Goal: Check status: Check status

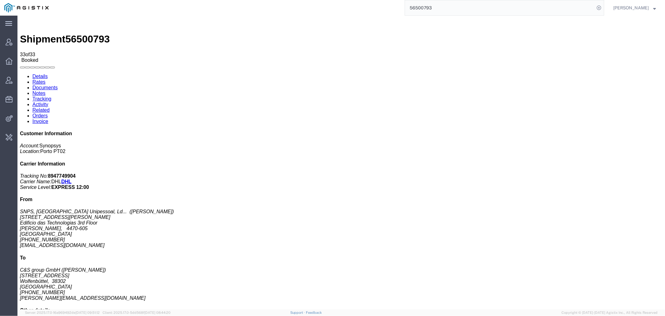
click at [518, 8] on input "56500793" at bounding box center [500, 7] width 190 height 15
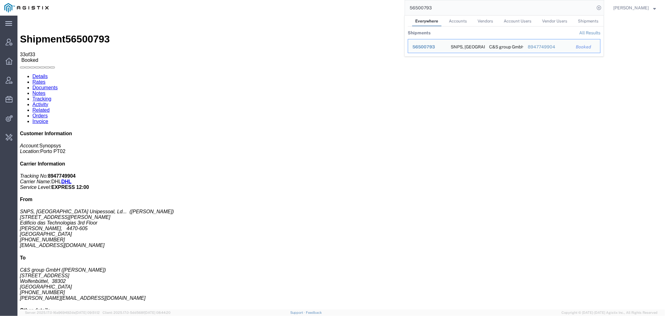
click at [518, 8] on input "56500793" at bounding box center [500, 7] width 190 height 15
click at [601, 30] on link "All Results" at bounding box center [590, 32] width 21 height 5
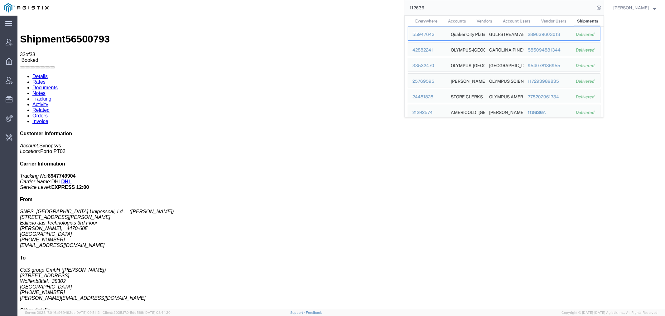
click at [431, 18] on link "Everywhere" at bounding box center [426, 21] width 28 height 11
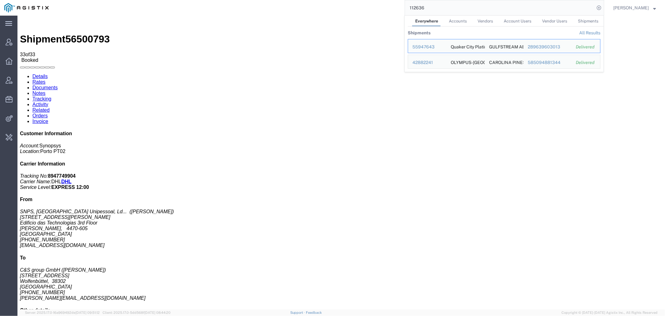
click at [426, 7] on input "112636" at bounding box center [500, 7] width 190 height 15
paste input "56415787"
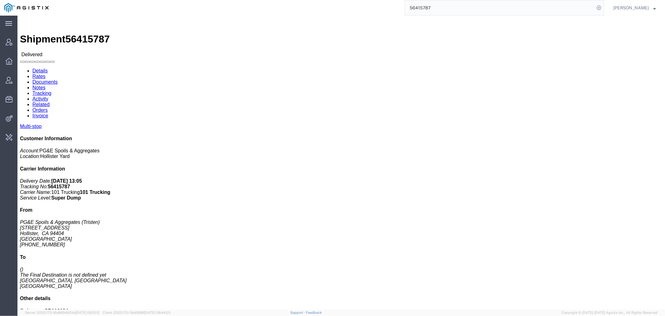
drag, startPoint x: 62, startPoint y: 22, endPoint x: 61, endPoint y: 19, distance: 3.3
click link "Documents"
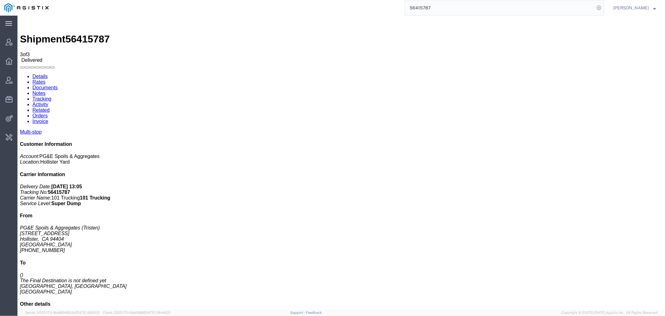
click at [435, 4] on input "56415787" at bounding box center [500, 7] width 190 height 15
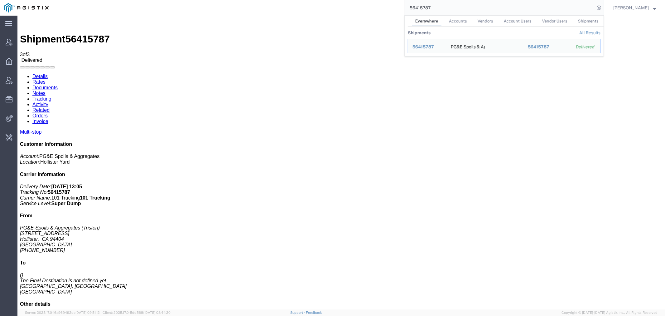
click at [435, 4] on input "56415787" at bounding box center [500, 7] width 190 height 15
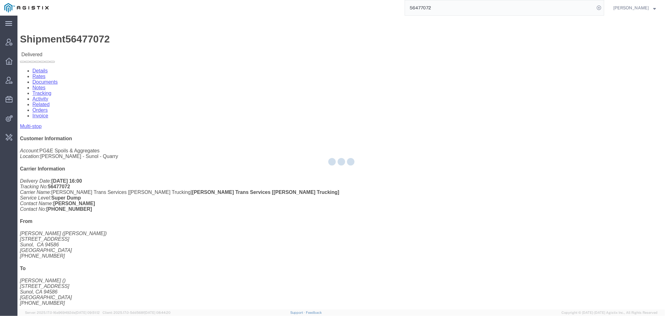
click at [91, 38] on div at bounding box center [341, 163] width 648 height 294
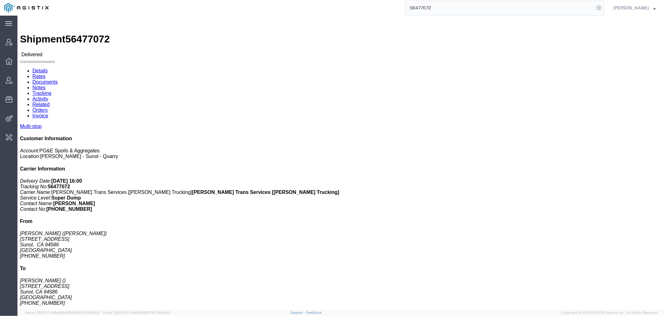
click link "Documents"
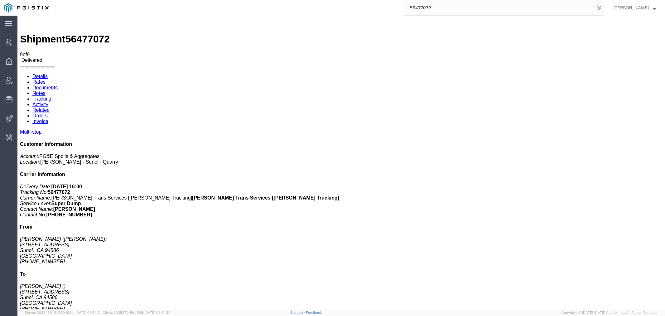
click at [84, 33] on span "56477072" at bounding box center [87, 38] width 44 height 11
copy span "56477072"
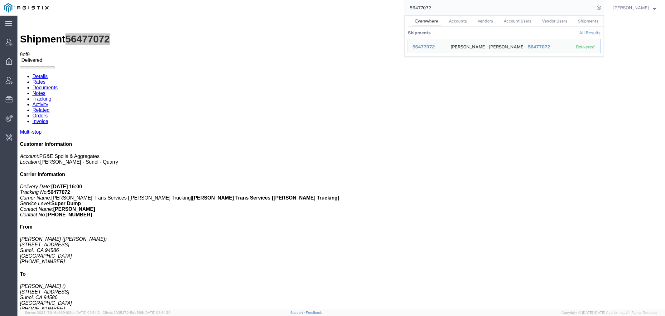
drag, startPoint x: 449, startPoint y: 10, endPoint x: 329, endPoint y: 15, distance: 120.2
click at [329, 15] on div "56477072 Everywhere Accounts Vendors Account Users Vendor Users Shipments Shipm…" at bounding box center [329, 8] width 552 height 16
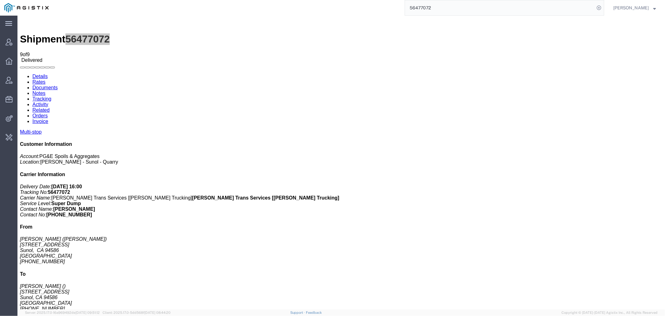
paste input "375426"
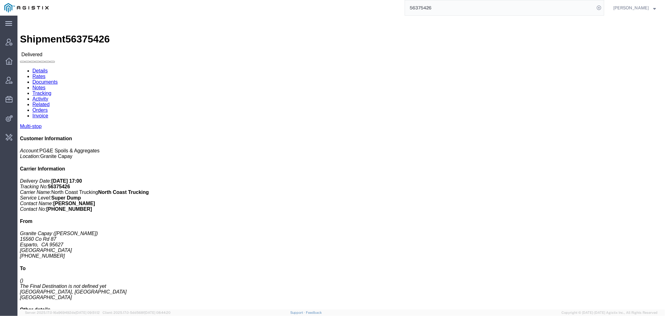
click link "Documents"
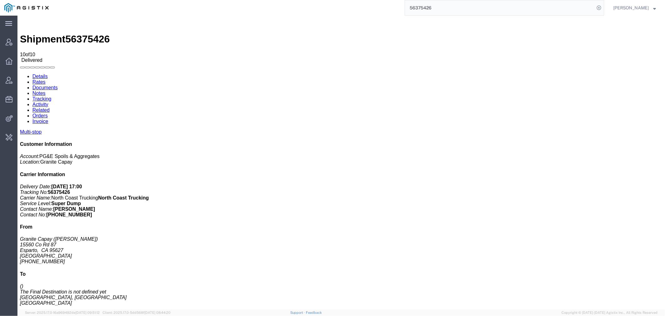
click at [444, 4] on input "56375426" at bounding box center [500, 7] width 190 height 15
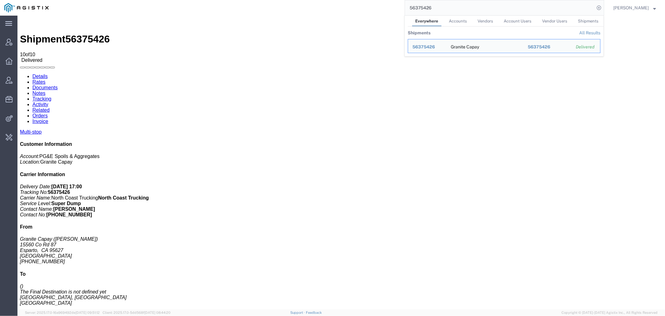
click at [444, 4] on input "56375426" at bounding box center [500, 7] width 190 height 15
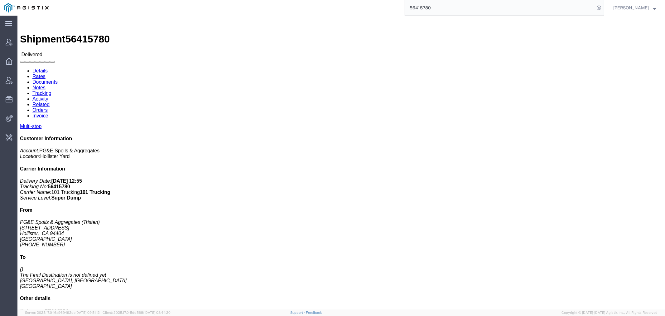
drag, startPoint x: 70, startPoint y: 27, endPoint x: 74, endPoint y: 24, distance: 5.0
click link "Documents"
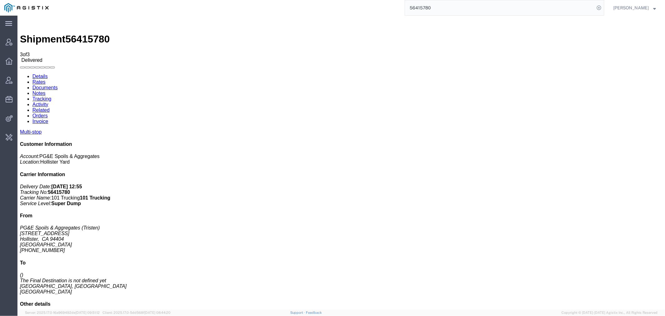
drag, startPoint x: 459, startPoint y: 6, endPoint x: 349, endPoint y: 12, distance: 110.3
click at [361, 12] on div "56415780" at bounding box center [329, 8] width 552 height 16
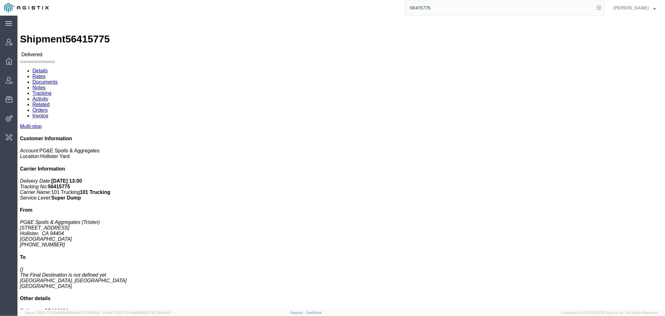
click link "Documents"
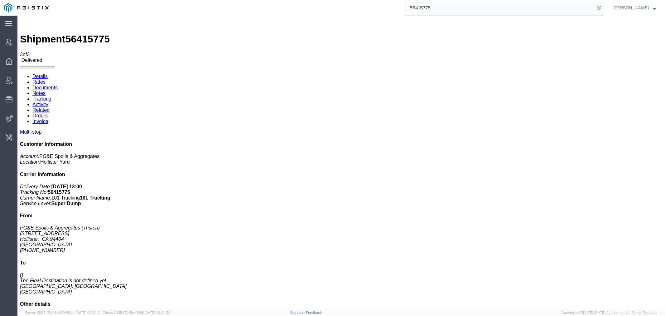
click at [426, 7] on input "56415775" at bounding box center [500, 7] width 190 height 15
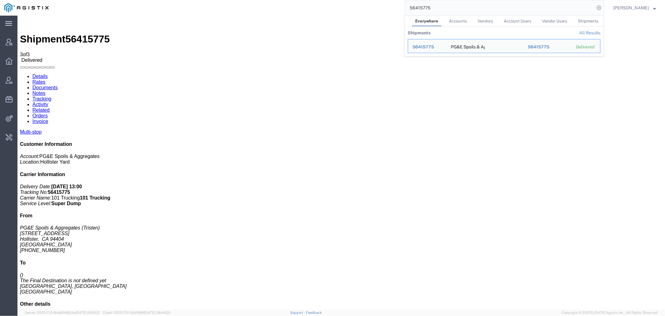
click at [426, 7] on input "56415775" at bounding box center [500, 7] width 190 height 15
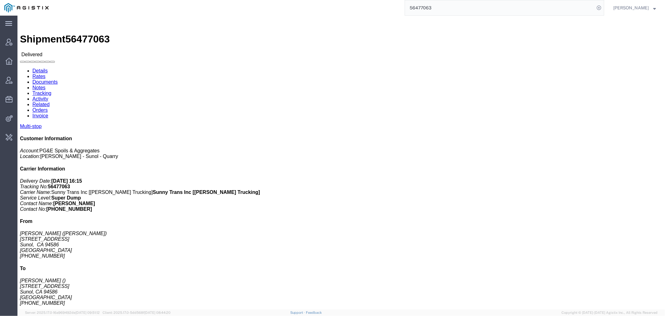
click link "Documents"
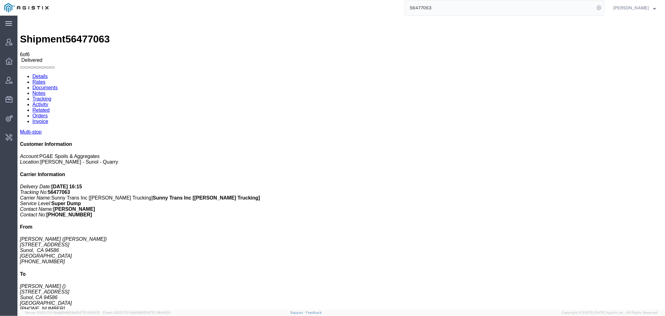
click at [431, 9] on input "56477063" at bounding box center [500, 7] width 190 height 15
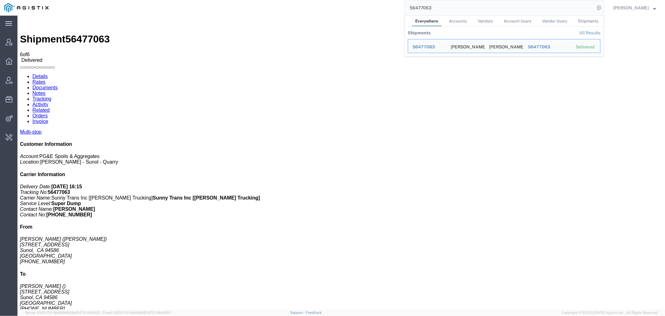
click at [431, 9] on input "56477063" at bounding box center [500, 7] width 190 height 15
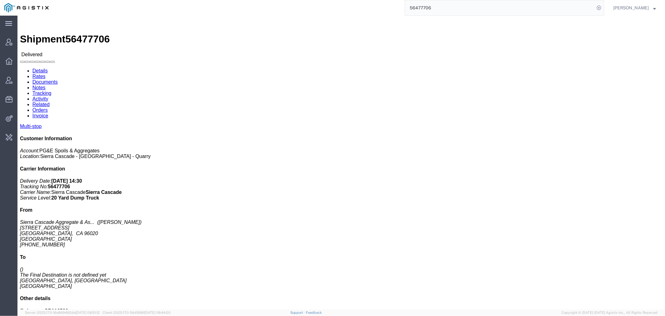
click link "Documents"
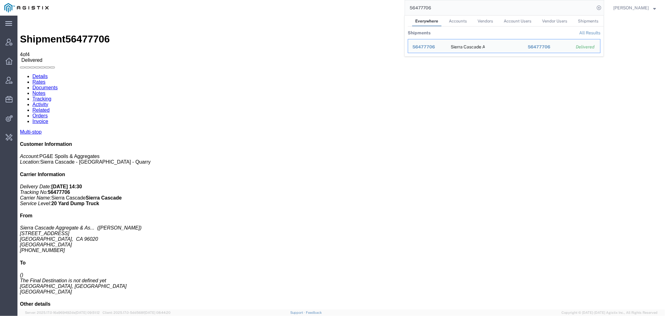
drag, startPoint x: 451, startPoint y: 5, endPoint x: 371, endPoint y: 11, distance: 79.5
click at [371, 11] on div "56477706 Everywhere Accounts Vendors Account Users Vendor Users Shipments Shipm…" at bounding box center [329, 8] width 552 height 16
click at [434, 8] on input "56477706" at bounding box center [500, 7] width 190 height 15
paste input "B00141106"
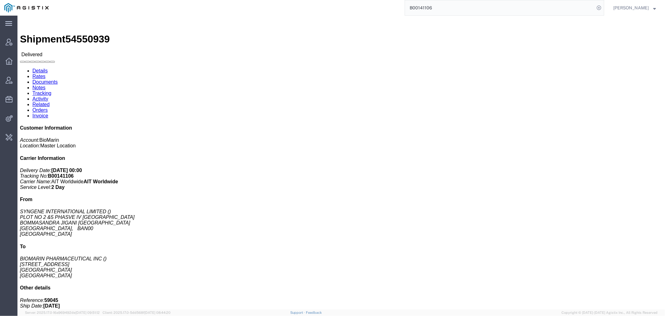
click at [431, 7] on input "B00141106" at bounding box center [500, 7] width 190 height 15
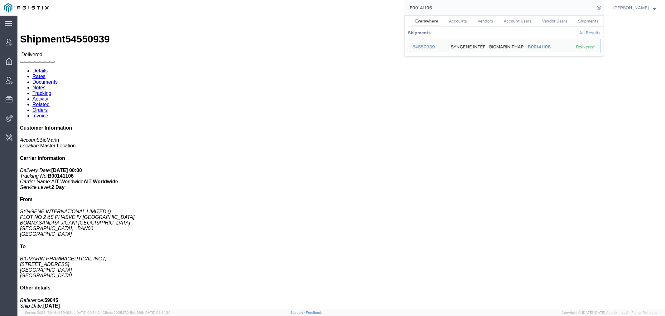
click at [431, 7] on input "B00141106" at bounding box center [500, 7] width 190 height 15
paste input "5286"
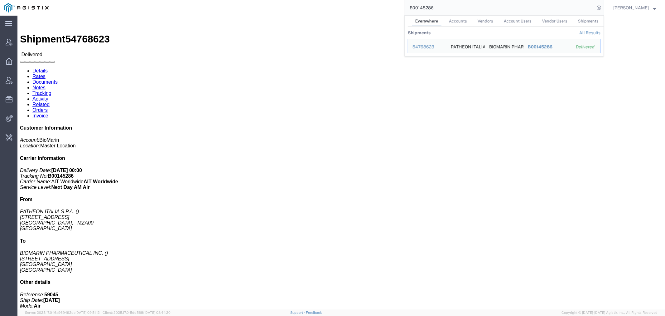
drag, startPoint x: 470, startPoint y: 8, endPoint x: 333, endPoint y: 10, distance: 137.9
click at [334, 10] on div "B00145286 Everywhere Accounts Vendors Account Users Vendor Users Shipments Ship…" at bounding box center [329, 8] width 552 height 16
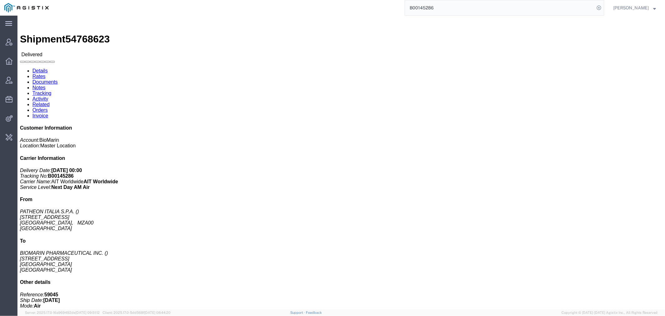
paste input "56500793"
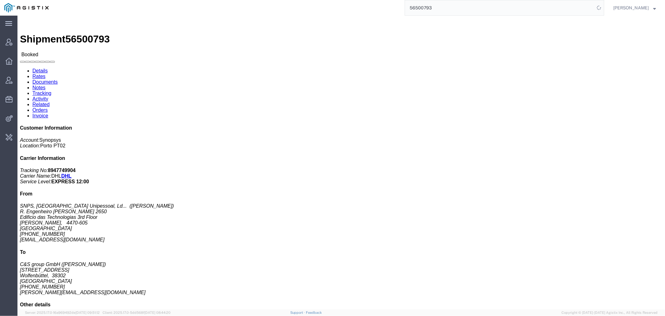
click link "Activity"
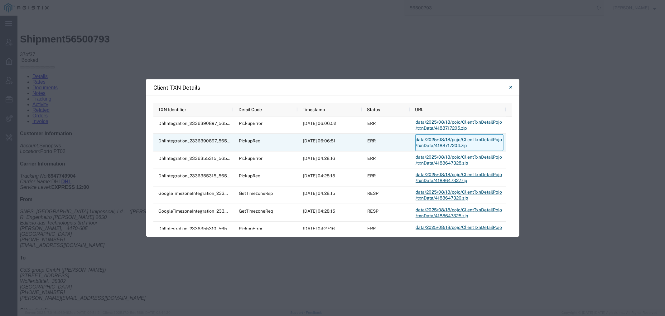
click at [437, 144] on link "data/2025/08/18/pojo/ClientTxnDetailPojo/txnData/4188717204.zip" at bounding box center [460, 142] width 88 height 17
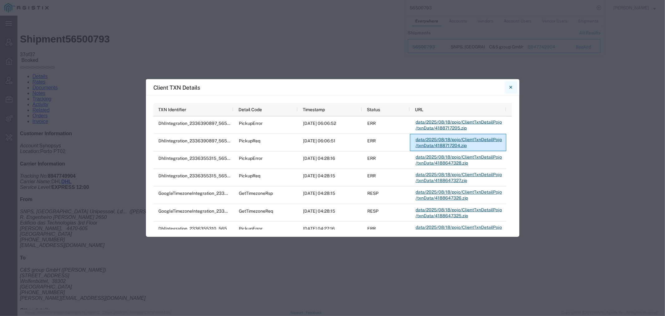
click at [515, 87] on button "Close" at bounding box center [511, 87] width 12 height 12
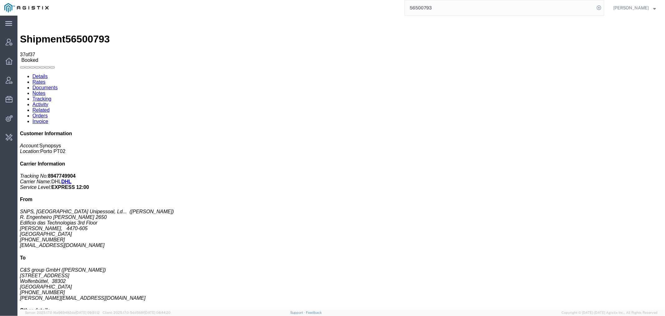
click at [441, 10] on input "56500793" at bounding box center [500, 7] width 190 height 15
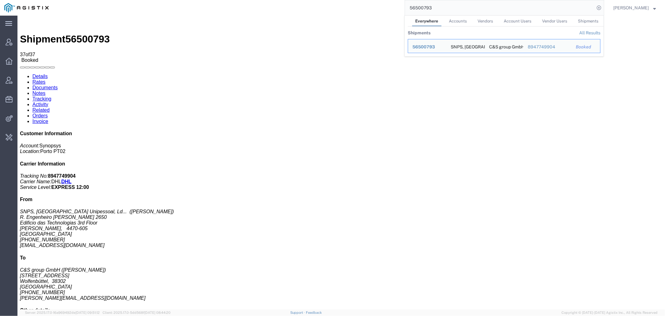
click at [441, 10] on input "56500793" at bounding box center [500, 7] width 190 height 15
paste input "317051"
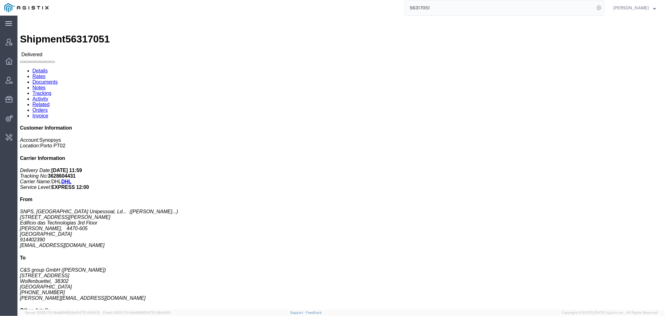
click link "Activity"
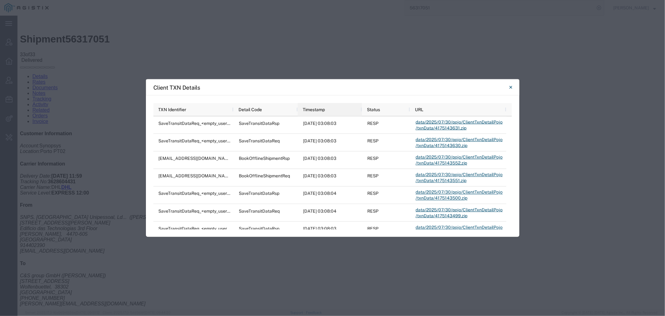
click at [344, 110] on div "Timestamp" at bounding box center [331, 110] width 57 height 10
click at [315, 110] on span "Timestamp" at bounding box center [314, 109] width 22 height 5
click at [316, 108] on span "Timestamp" at bounding box center [314, 109] width 22 height 5
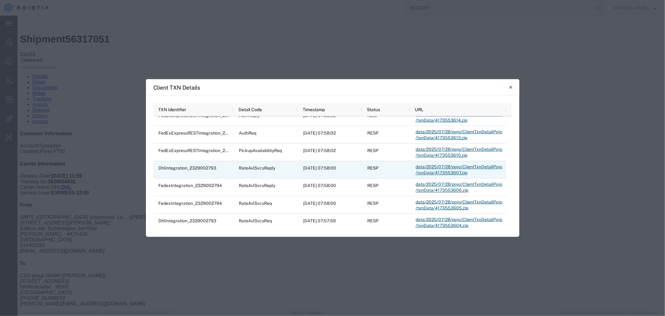
scroll to position [728, 0]
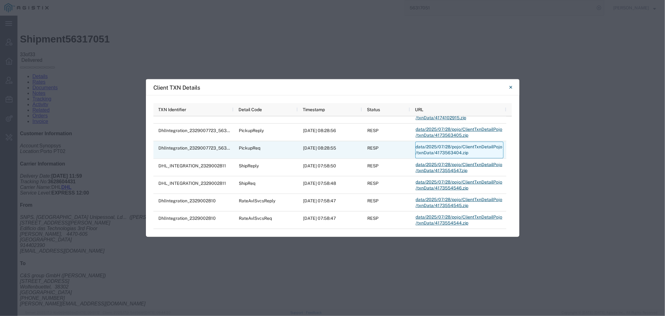
click at [470, 146] on link "data/2025/07/28/pojo/ClientTxnDetailPojo/txnData/4173563404.zip" at bounding box center [460, 149] width 88 height 17
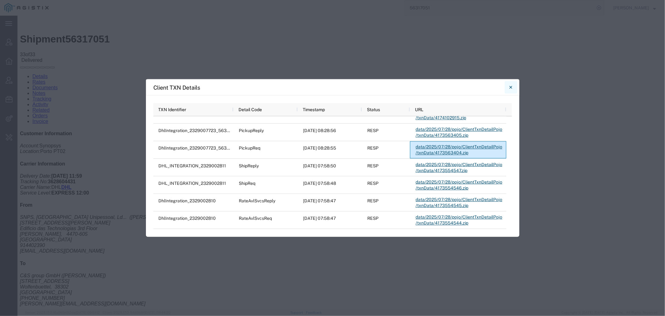
click at [512, 85] on icon "Close" at bounding box center [511, 87] width 3 height 7
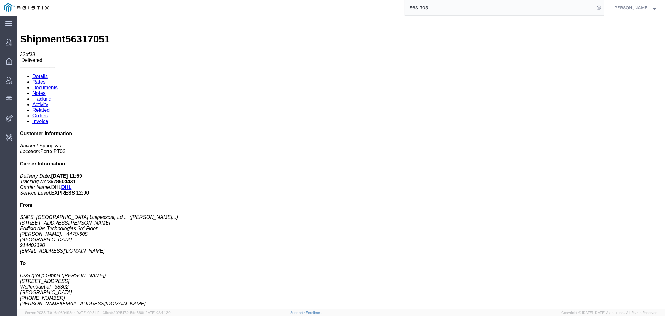
drag, startPoint x: 456, startPoint y: 22, endPoint x: 256, endPoint y: 32, distance: 200.5
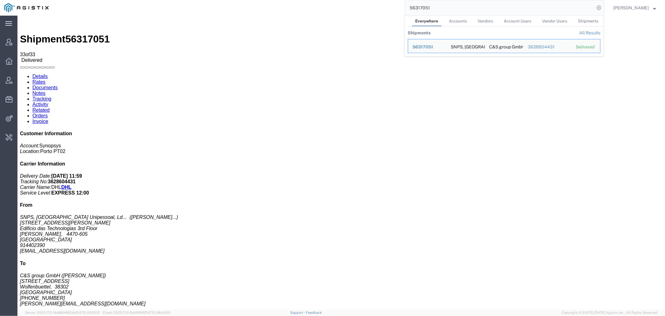
paste input "500793"
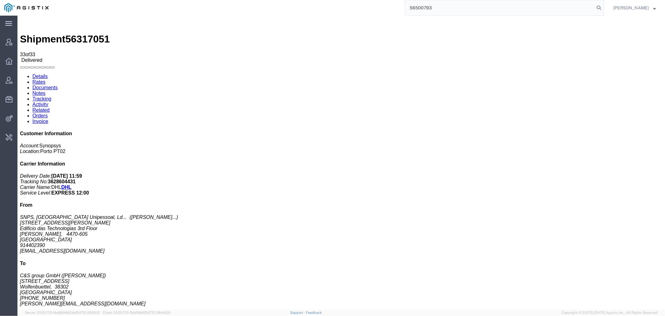
type input "56500793"
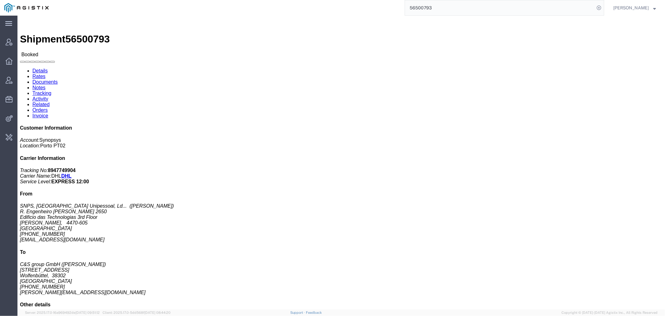
click link "Activity"
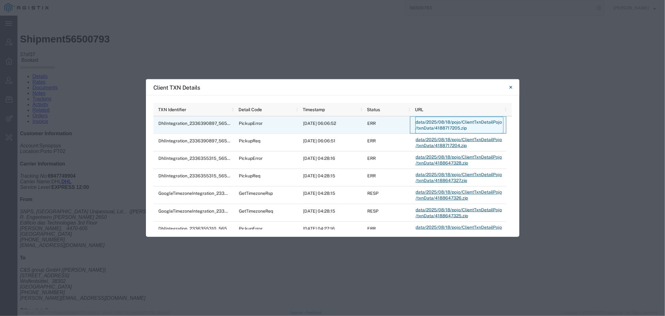
click at [460, 123] on link "data/2025/08/18/pojo/ClientTxnDetailPojo/txnData/4188717205.zip" at bounding box center [460, 125] width 88 height 17
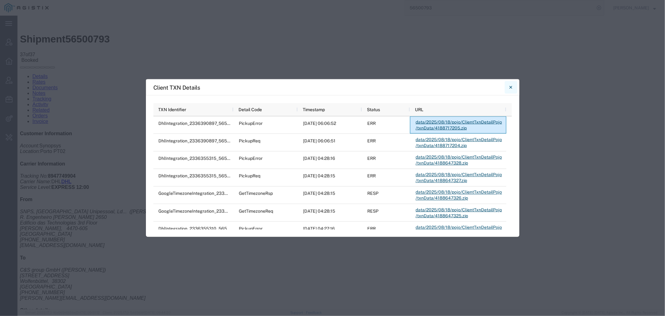
drag, startPoint x: 510, startPoint y: 88, endPoint x: 421, endPoint y: 73, distance: 90.6
click at [510, 88] on icon "Close" at bounding box center [511, 87] width 3 height 7
